Goal: Book appointment/travel/reservation

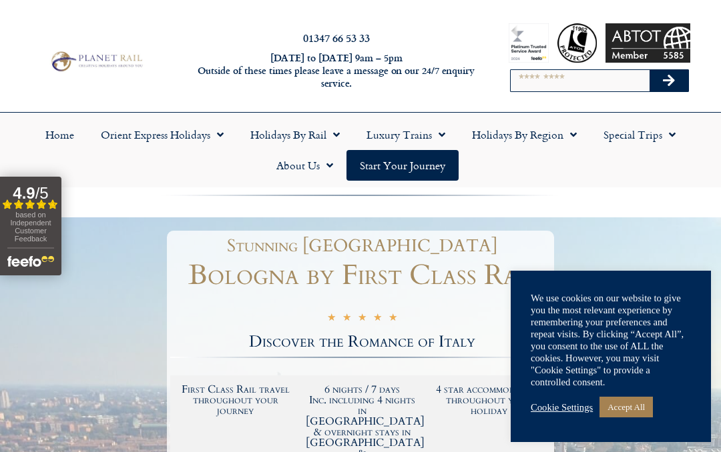
click at [643, 402] on link "Accept All" at bounding box center [625, 407] width 53 height 21
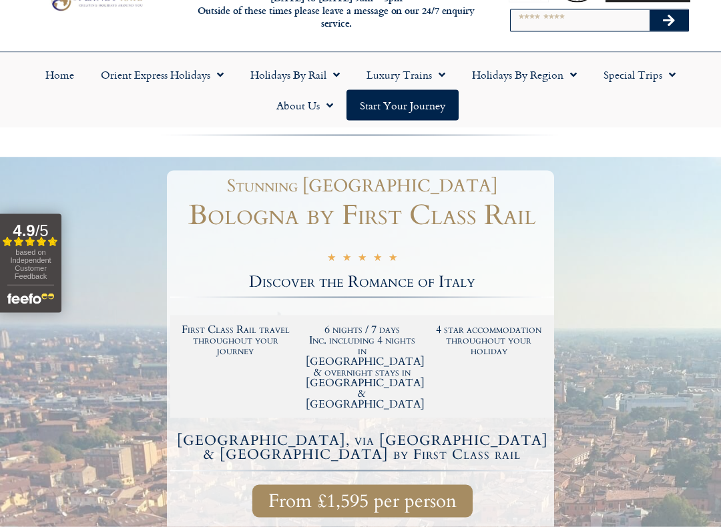
scroll to position [67, 0]
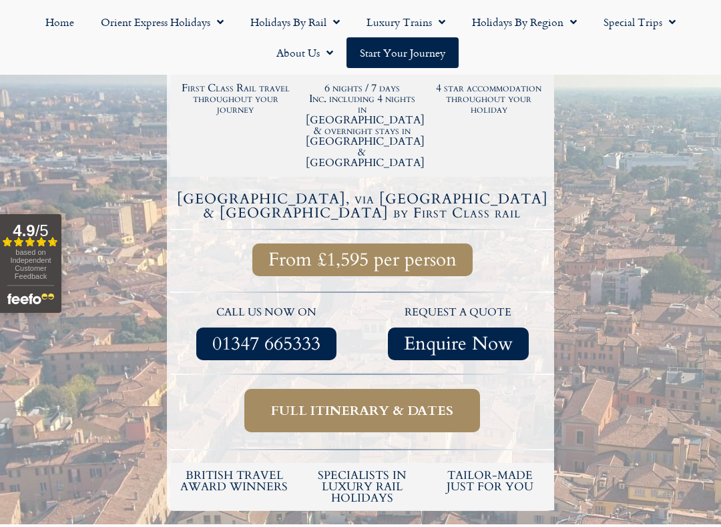
click at [442, 402] on span "Full itinerary & dates" at bounding box center [362, 410] width 182 height 17
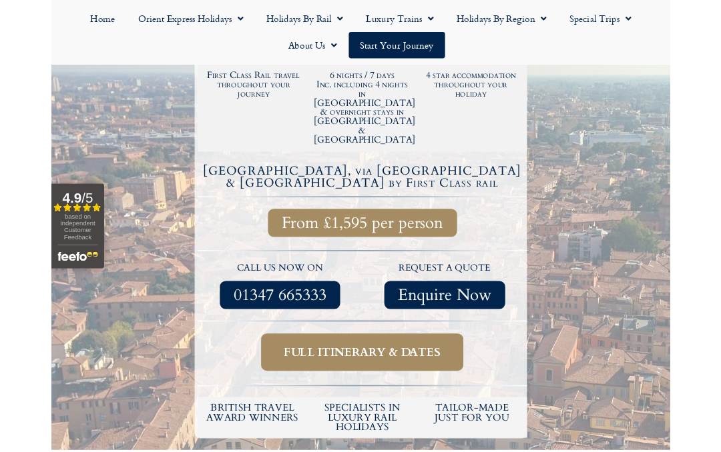
scroll to position [339, 0]
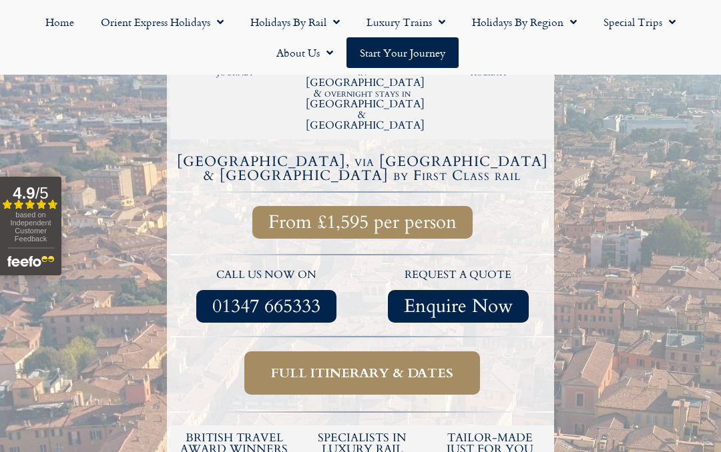
click at [460, 352] on link "Full itinerary & dates" at bounding box center [362, 373] width 236 height 43
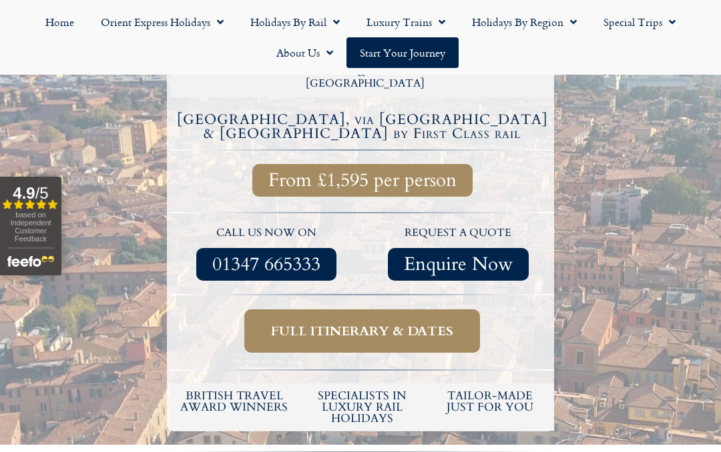
scroll to position [380, 0]
click at [436, 324] on span "Full itinerary & dates" at bounding box center [362, 332] width 182 height 17
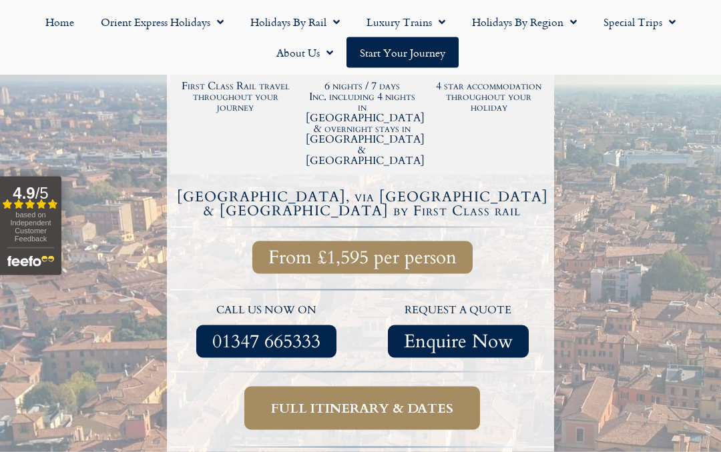
scroll to position [297, 0]
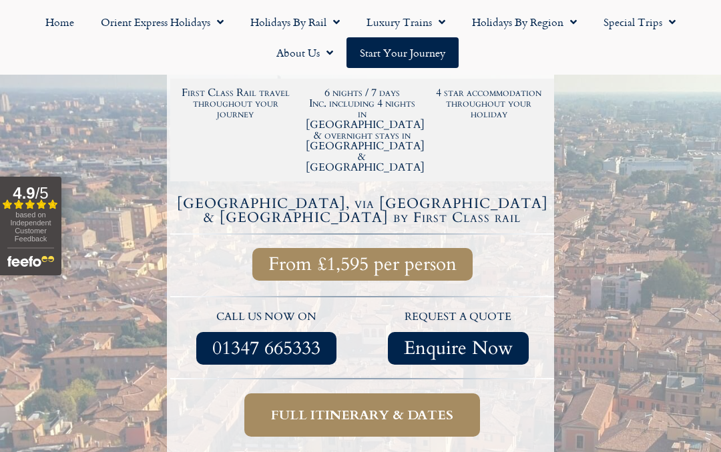
click at [419, 407] on span "Full itinerary & dates" at bounding box center [362, 415] width 182 height 17
click at [439, 407] on span "Full itinerary & dates" at bounding box center [362, 415] width 182 height 17
click at [430, 407] on span "Full itinerary & dates" at bounding box center [362, 415] width 182 height 17
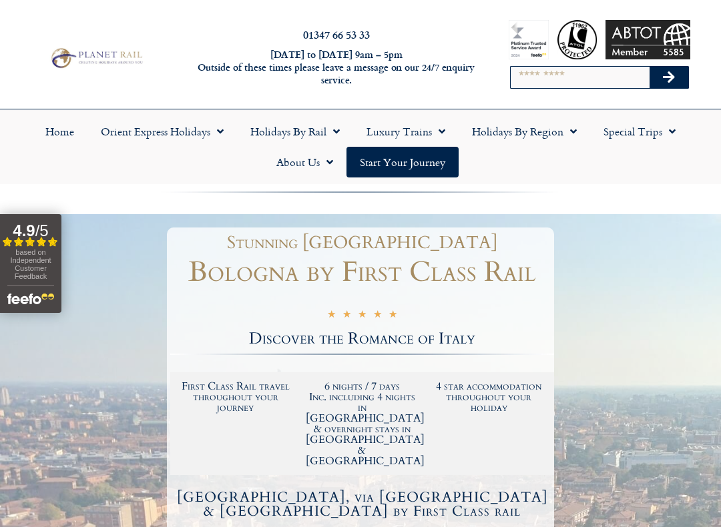
scroll to position [4, 0]
click at [434, 160] on link "Start your Journey" at bounding box center [402, 161] width 112 height 31
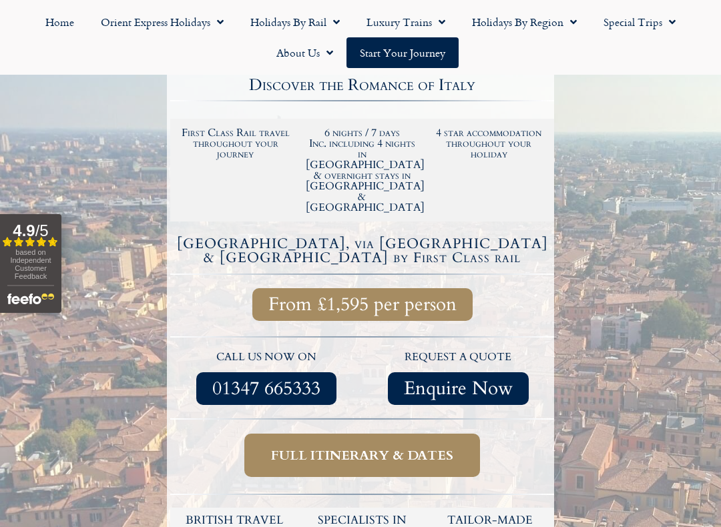
scroll to position [258, 0]
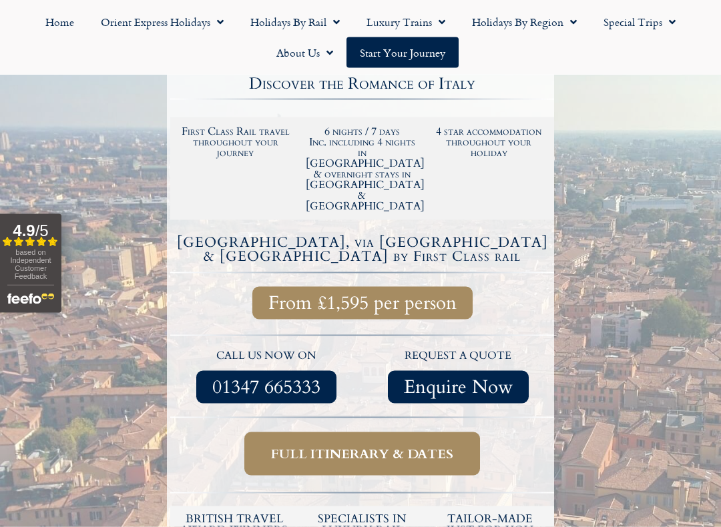
click at [426, 295] on span "From £1,595 per person" at bounding box center [362, 303] width 188 height 17
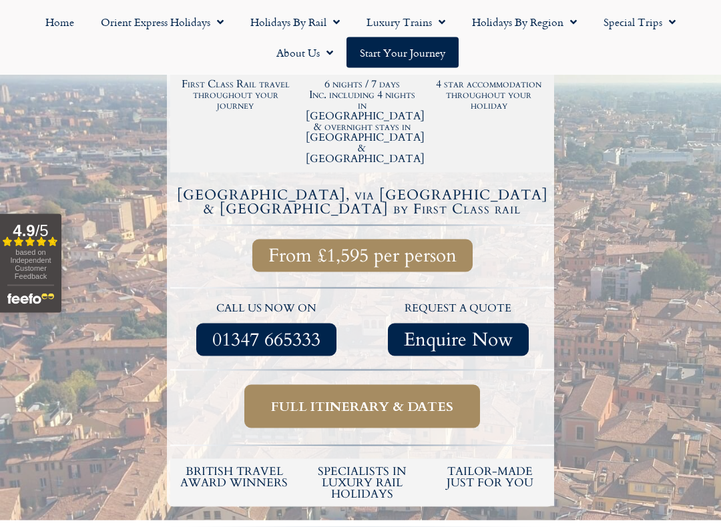
scroll to position [306, 0]
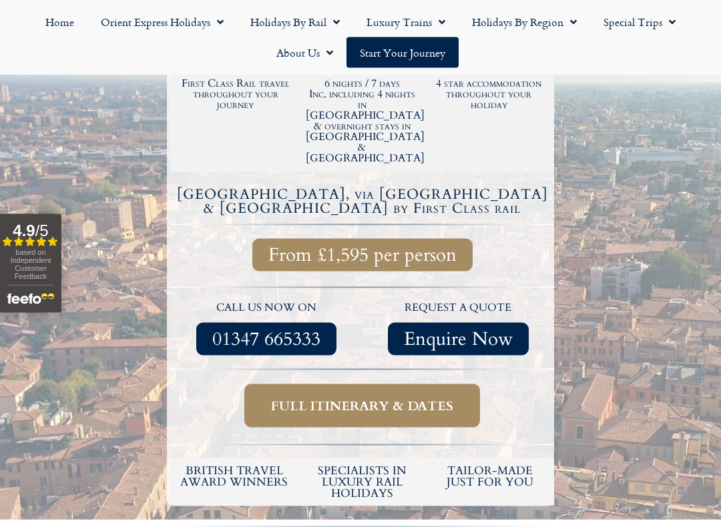
click at [372, 398] on span "Full itinerary & dates" at bounding box center [362, 406] width 182 height 17
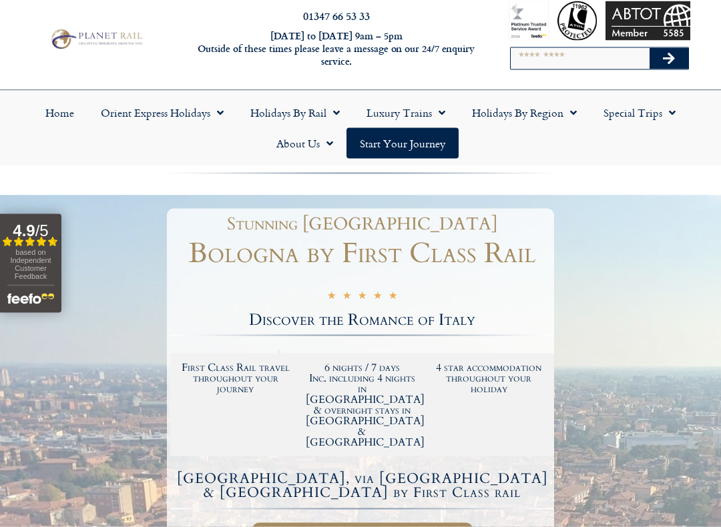
scroll to position [23, 0]
